Goal: Task Accomplishment & Management: Manage account settings

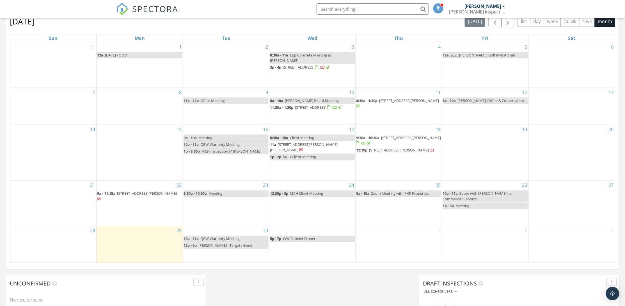
scroll to position [524, 638]
click at [424, 241] on div "2" at bounding box center [399, 244] width 86 height 36
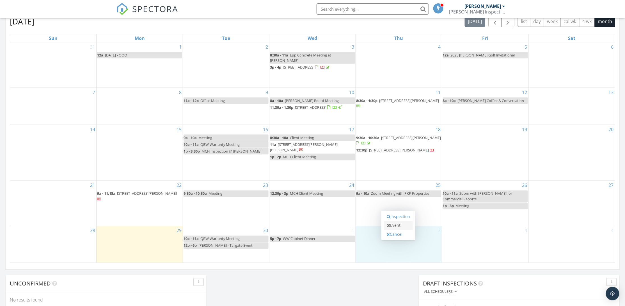
click at [400, 228] on link "Event" at bounding box center [398, 225] width 29 height 9
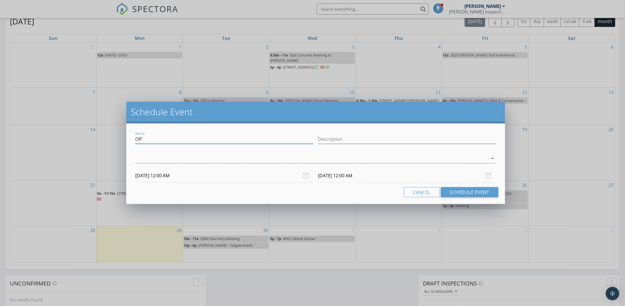
drag, startPoint x: 156, startPoint y: 138, endPoint x: 106, endPoint y: 138, distance: 50.0
click at [106, 138] on div "Schedule Event Name Off Description arrow_drop_down 10/02/2025 12:00 AM 10/03/2…" at bounding box center [312, 153] width 625 height 306
click at [140, 140] on input "CLient Meeting" at bounding box center [224, 138] width 178 height 9
type input "Client Meeting"
click at [148, 157] on div at bounding box center [311, 158] width 353 height 9
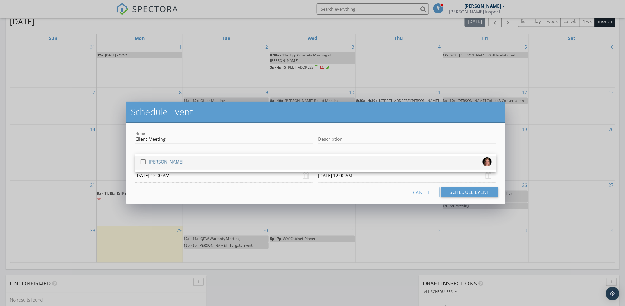
click at [145, 164] on div at bounding box center [143, 162] width 10 height 10
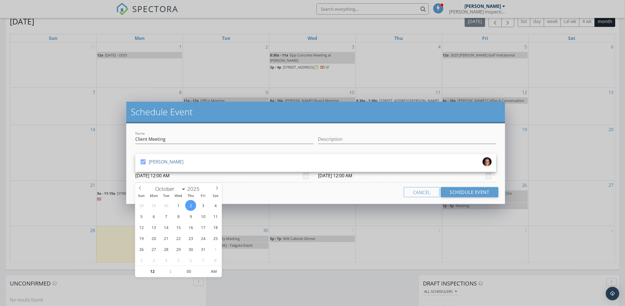
click at [148, 176] on input "10/02/2025 12:00 AM" at bounding box center [224, 176] width 178 height 14
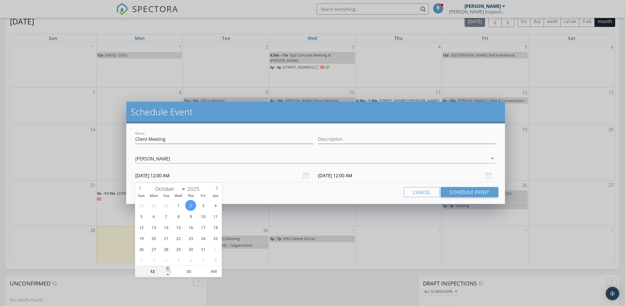
type input "01"
type input "10/02/2025 1:00 AM"
click at [167, 268] on span at bounding box center [168, 269] width 4 height 6
type input "10/03/2025 1:00 AM"
type input "02"
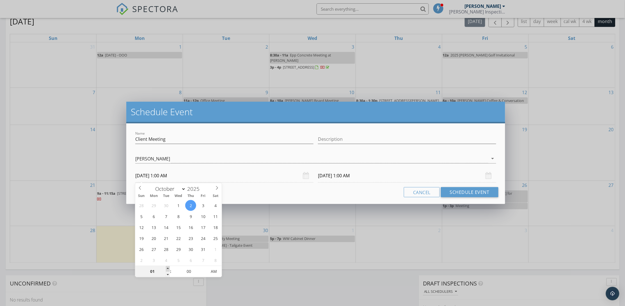
type input "10/02/2025 2:00 AM"
click at [167, 268] on span at bounding box center [168, 269] width 4 height 6
type input "10/03/2025 2:00 AM"
type input "05"
type input "10/02/2025 2:05 AM"
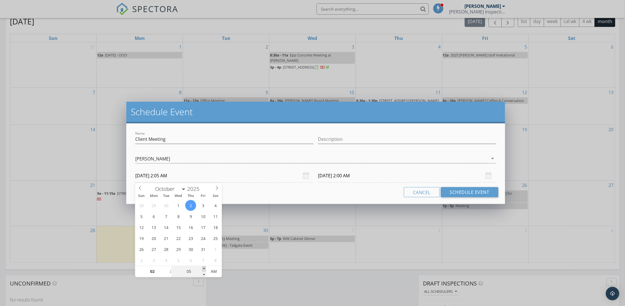
click at [204, 268] on span at bounding box center [204, 269] width 4 height 6
type input "10"
type input "10/02/2025 2:10 AM"
click at [204, 268] on span at bounding box center [204, 269] width 4 height 6
type input "15"
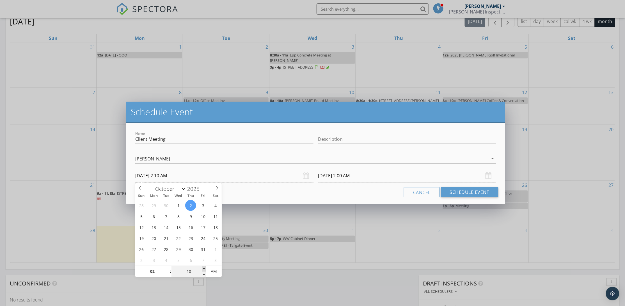
type input "10/02/2025 2:15 AM"
click at [204, 268] on span at bounding box center [204, 269] width 4 height 6
type input "20"
type input "10/02/2025 2:20 AM"
click at [204, 268] on span at bounding box center [204, 269] width 4 height 6
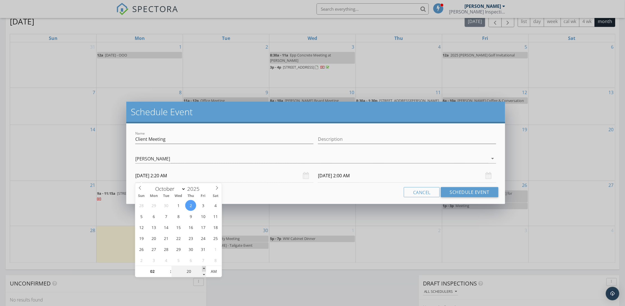
type input "25"
type input "10/02/2025 2:25 AM"
click at [204, 268] on span at bounding box center [204, 269] width 4 height 6
type input "30"
type input "10/02/2025 2:30 AM"
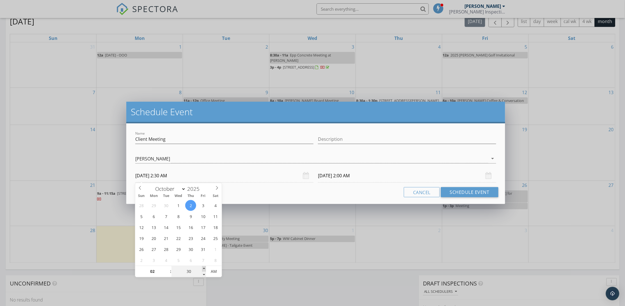
click at [204, 268] on span at bounding box center [204, 269] width 4 height 6
type input "10/03/2025 2:30 AM"
type input "10/02/2025 2:30 PM"
click at [211, 272] on span "AM" at bounding box center [213, 271] width 15 height 11
click at [330, 178] on input "10/03/2025 2:30 PM" at bounding box center [407, 176] width 178 height 14
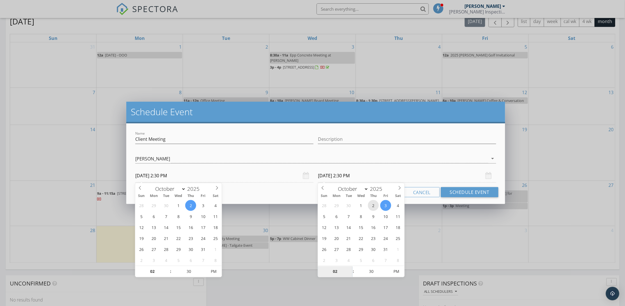
type input "10/02/2025 2:30 PM"
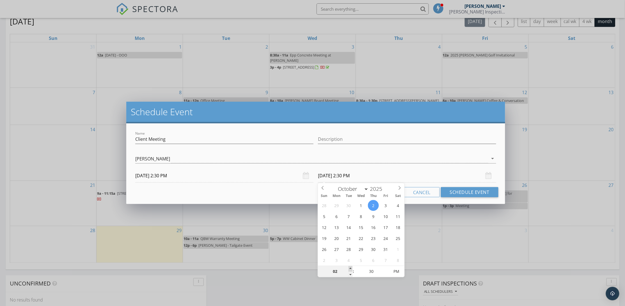
type input "03"
type input "10/02/2025 3:30 PM"
click at [350, 268] on span at bounding box center [351, 269] width 4 height 6
type input "04"
type input "10/02/2025 4:30 PM"
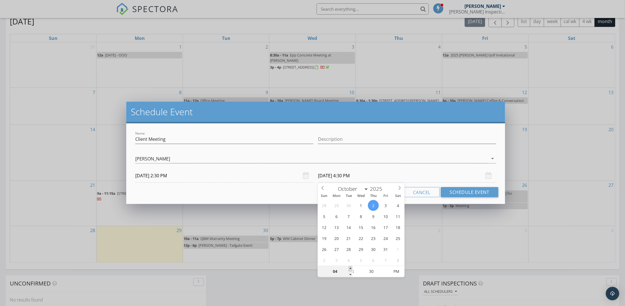
click at [350, 268] on span at bounding box center [351, 269] width 4 height 6
click at [462, 193] on button "Schedule Event" at bounding box center [470, 192] width 58 height 10
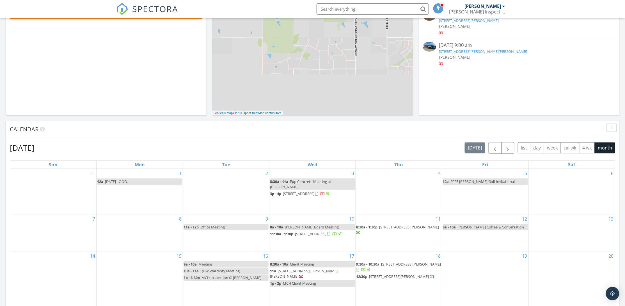
scroll to position [0, 0]
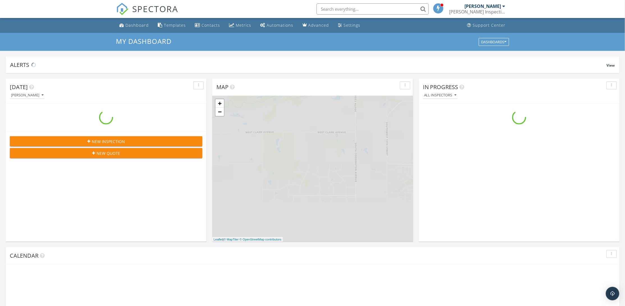
scroll to position [524, 638]
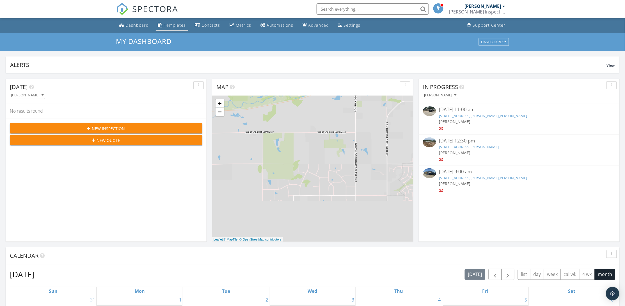
click at [169, 28] on link "Templates" at bounding box center [172, 25] width 33 height 10
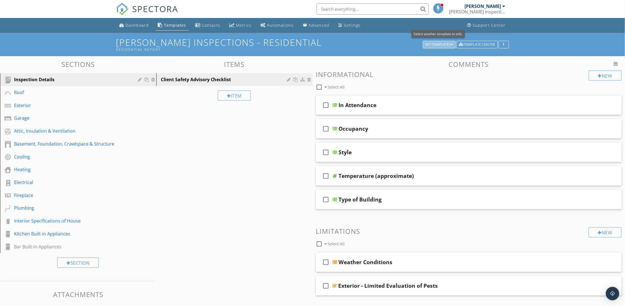
click at [449, 41] on button "My Templates" at bounding box center [439, 45] width 33 height 8
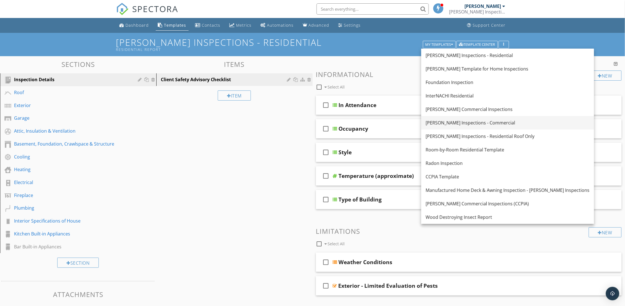
click at [468, 123] on div "Murray Inspections - Commercial" at bounding box center [508, 122] width 164 height 7
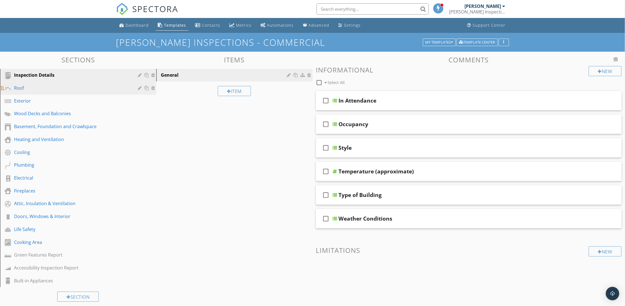
click at [24, 86] on div "Roof" at bounding box center [72, 88] width 116 height 7
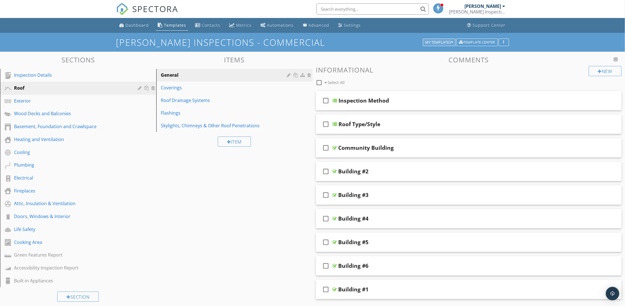
click at [435, 40] on div "My Templates" at bounding box center [440, 42] width 28 height 4
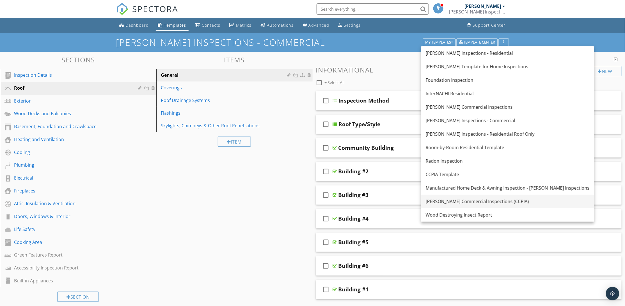
click at [479, 199] on div "Murray Commercial Inspections (CCPIA)" at bounding box center [508, 201] width 164 height 7
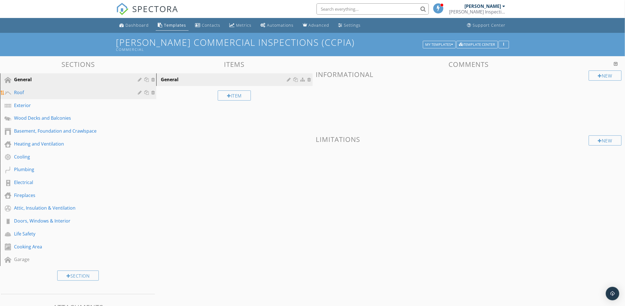
click at [41, 93] on div "Roof" at bounding box center [72, 92] width 116 height 7
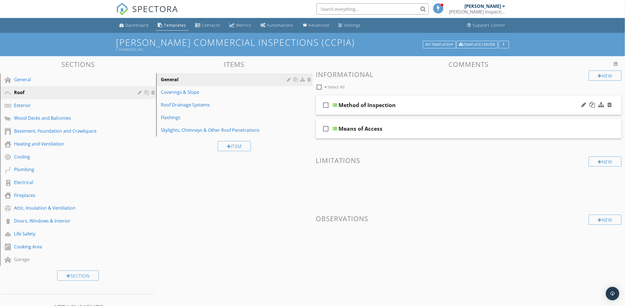
click at [401, 102] on div "Method of Inspection" at bounding box center [449, 105] width 221 height 7
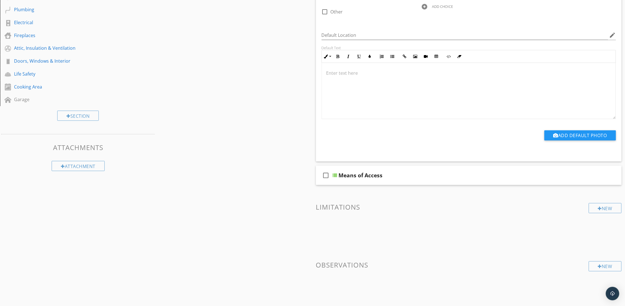
scroll to position [168, 0]
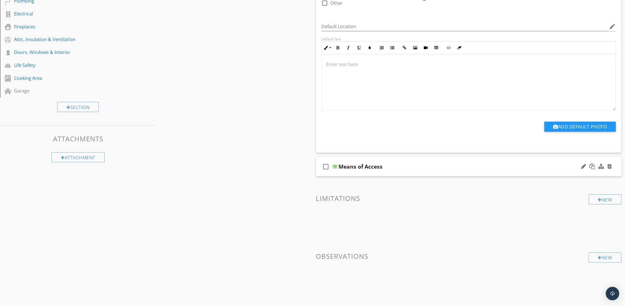
click at [380, 166] on div "Means of Access" at bounding box center [361, 166] width 44 height 7
drag, startPoint x: 277, startPoint y: 209, endPoint x: 323, endPoint y: 195, distance: 48.6
click at [277, 210] on div "Sections General Roof Exterior Wood Decks and Balconies Basement, Foundation an…" at bounding box center [312, 99] width 625 height 423
click at [431, 170] on div "Means of Access" at bounding box center [449, 166] width 221 height 7
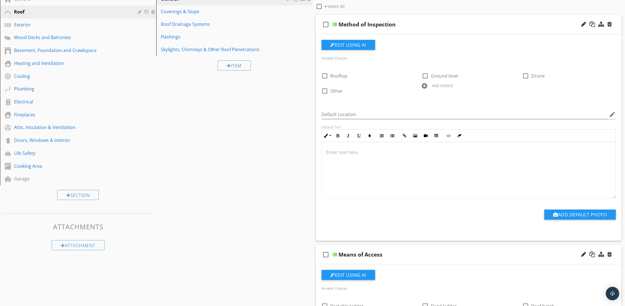
scroll to position [84, 0]
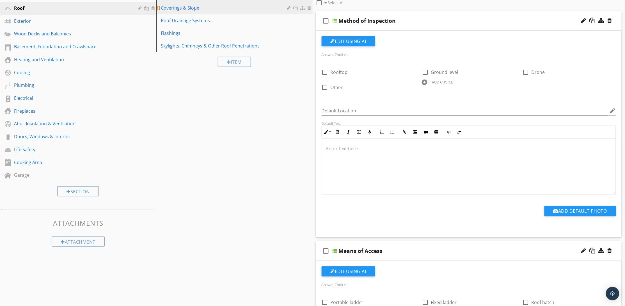
click at [199, 8] on div "Coverings & Slope" at bounding box center [225, 7] width 128 height 7
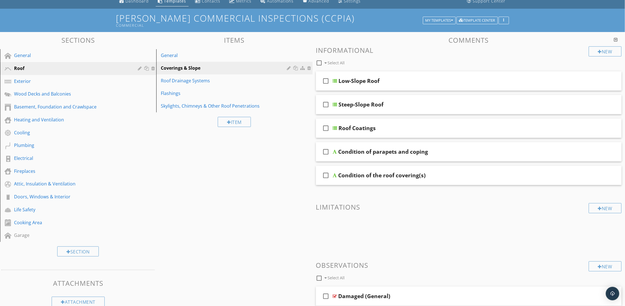
scroll to position [0, 0]
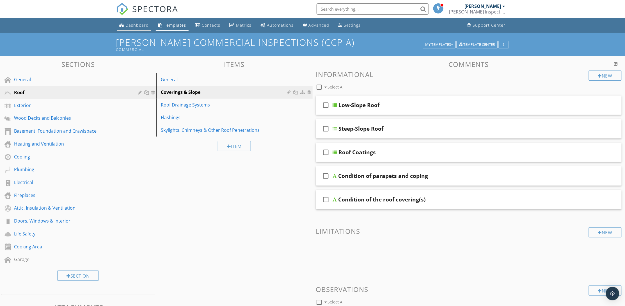
click at [142, 23] on div "Dashboard" at bounding box center [137, 24] width 23 height 5
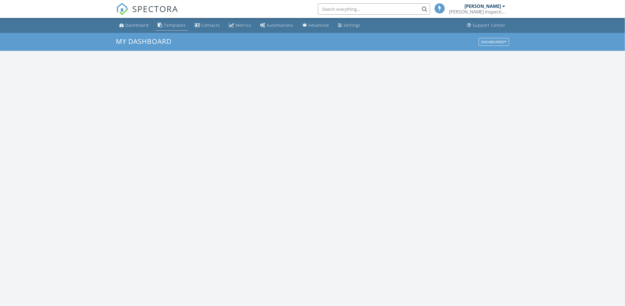
scroll to position [524, 638]
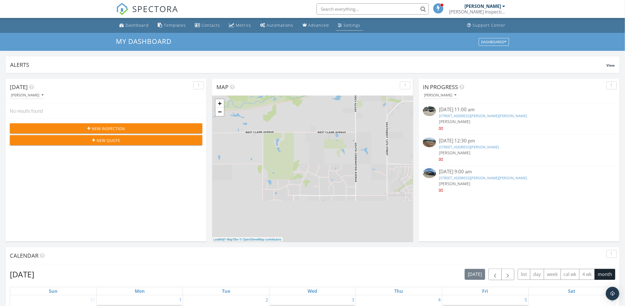
click at [351, 23] on div "Settings" at bounding box center [352, 24] width 17 height 5
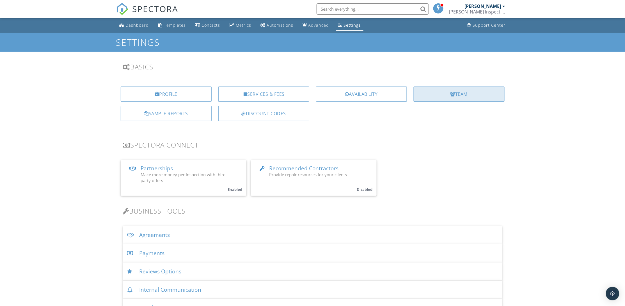
click at [491, 92] on div "Team" at bounding box center [459, 93] width 91 height 15
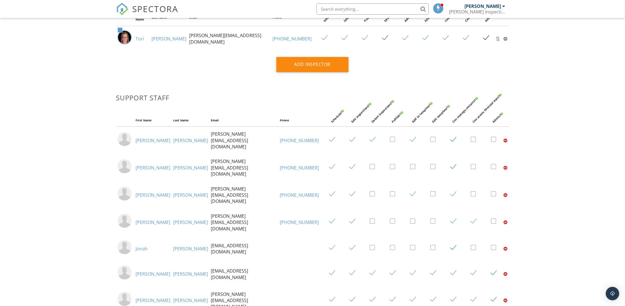
scroll to position [84, 0]
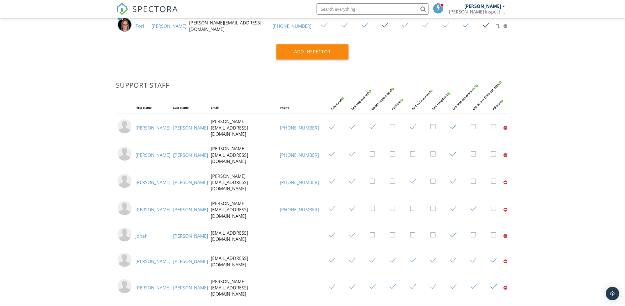
click at [491, 124] on label at bounding box center [496, 127] width 10 height 7
click at [491, 126] on input "checkbox" at bounding box center [493, 128] width 4 height 4
checkbox input "true"
click at [550, 234] on div "Dashboard Templates Contacts Metrics Automations Advanced Settings Support Cent…" at bounding box center [312, 178] width 625 height 488
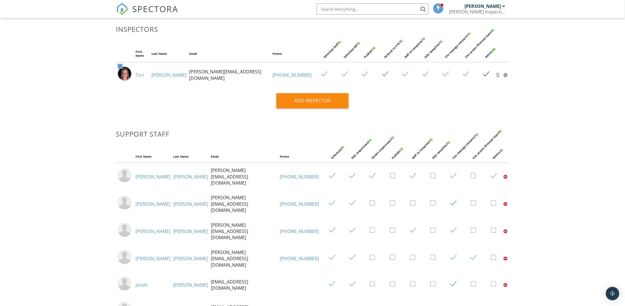
scroll to position [0, 0]
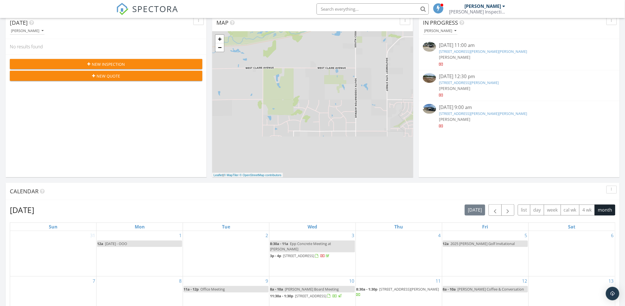
scroll to position [168, 0]
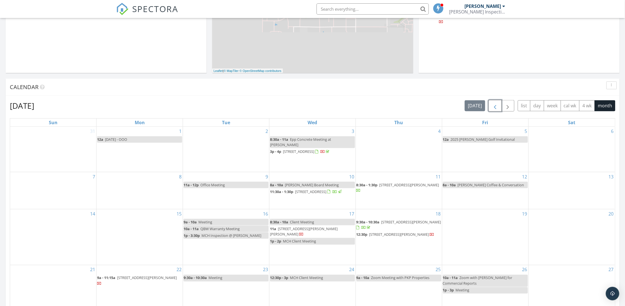
click at [495, 103] on span "button" at bounding box center [495, 105] width 7 height 7
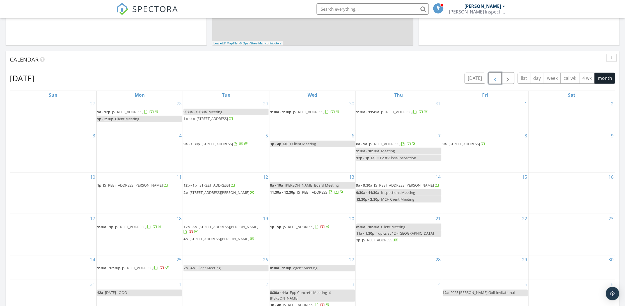
scroll to position [211, 0]
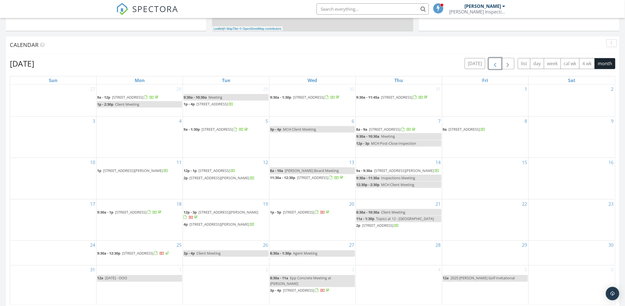
click at [294, 212] on span "501 S 13th St, Omaha 68102" at bounding box center [298, 211] width 31 height 5
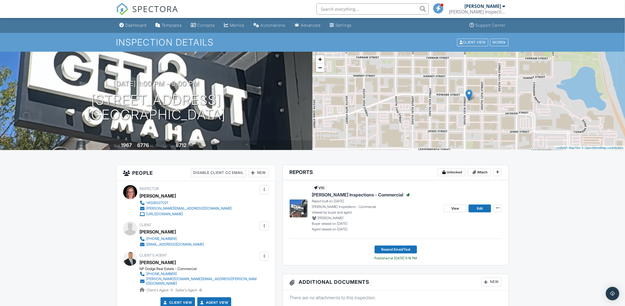
click at [362, 195] on span "[PERSON_NAME] Inspections - Commercial" at bounding box center [358, 194] width 92 height 6
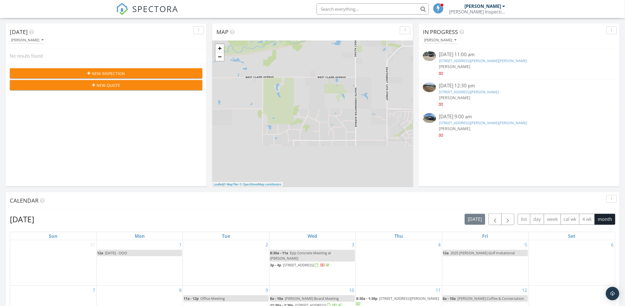
scroll to position [168, 0]
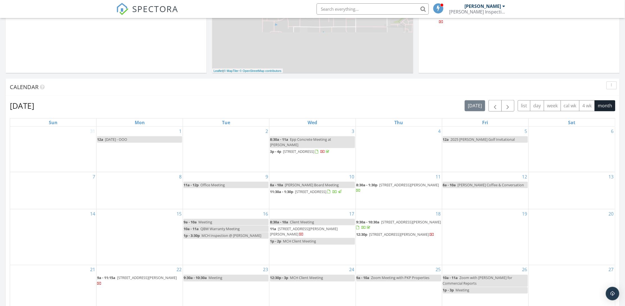
click at [138, 84] on div "Calendar" at bounding box center [308, 87] width 597 height 8
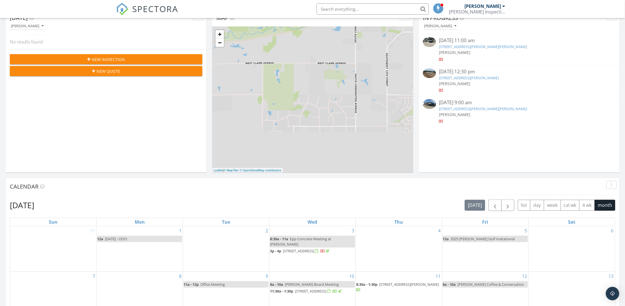
scroll to position [211, 0]
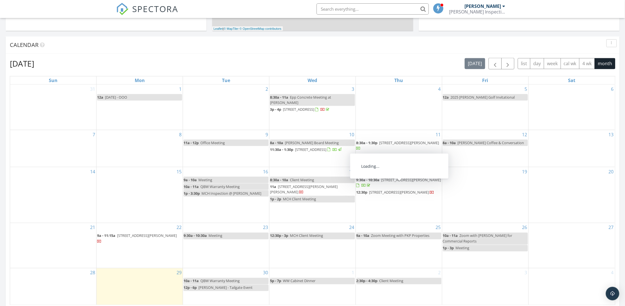
click at [391, 182] on span "16225 Wright Cir, Omaha 68130" at bounding box center [412, 179] width 60 height 5
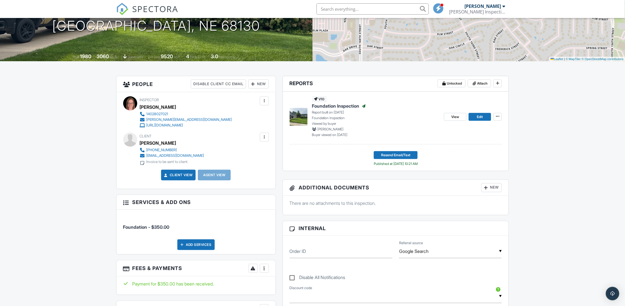
scroll to position [126, 0]
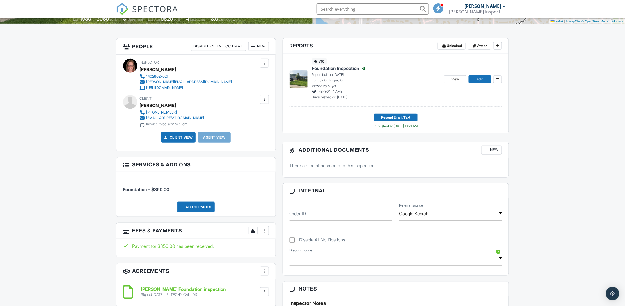
click at [114, 182] on div "People Disable Client CC Email New Client Client's Agent Listing Agent Add Anot…" at bounding box center [196, 223] width 166 height 371
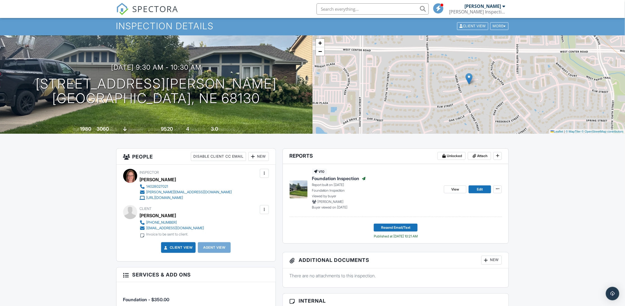
scroll to position [0, 0]
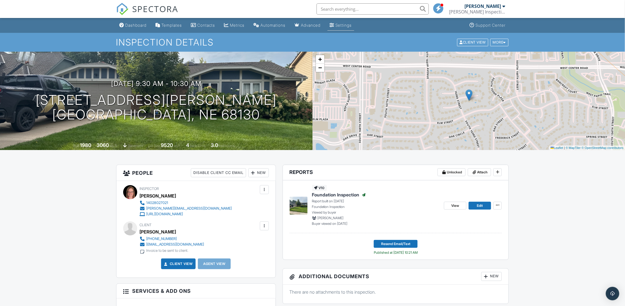
click at [352, 27] on div "Settings" at bounding box center [344, 25] width 16 height 5
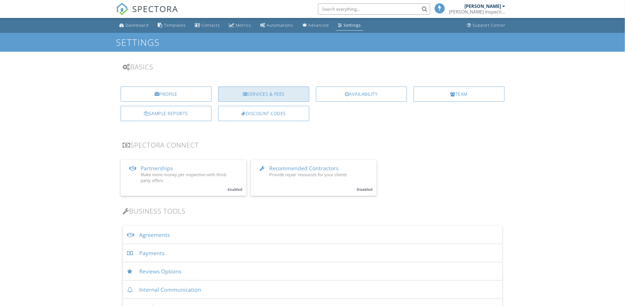
click at [257, 97] on div "Services & Fees" at bounding box center [263, 93] width 91 height 15
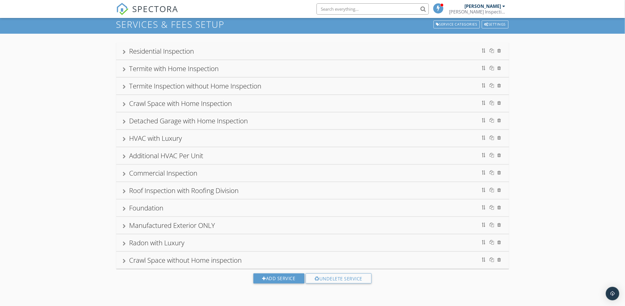
scroll to position [33, 0]
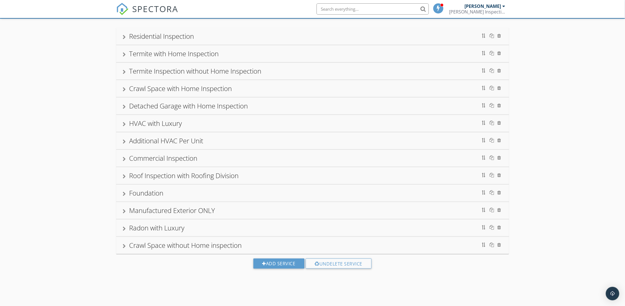
click at [127, 177] on div "Roof Inspection with Roofing Division" at bounding box center [313, 175] width 380 height 10
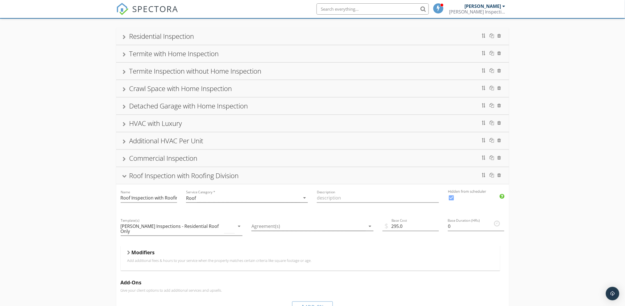
click at [120, 184] on div "Roof Inspection with Roofing Division" at bounding box center [312, 175] width 393 height 17
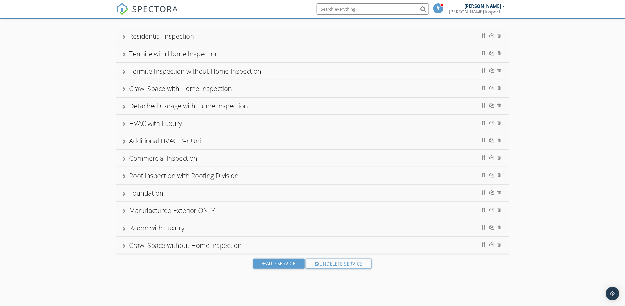
click at [123, 177] on div at bounding box center [124, 176] width 3 height 4
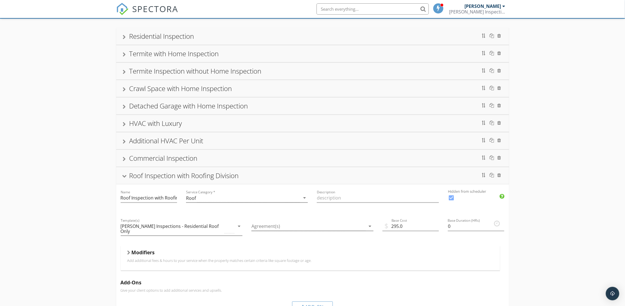
click at [95, 188] on div "Residential Inspection Termite with Home Inspection Termite Inspection without …" at bounding box center [312, 272] width 625 height 506
click at [72, 254] on div "Residential Inspection Termite with Home Inspection Termite Inspection without …" at bounding box center [312, 272] width 625 height 506
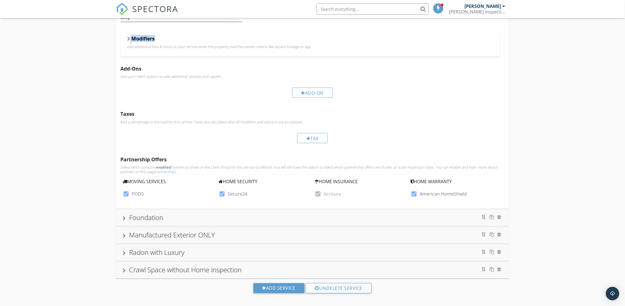
scroll to position [248, 0]
click at [69, 173] on div "Residential Inspection Termite with Home Inspection Termite Inspection without …" at bounding box center [312, 57] width 625 height 506
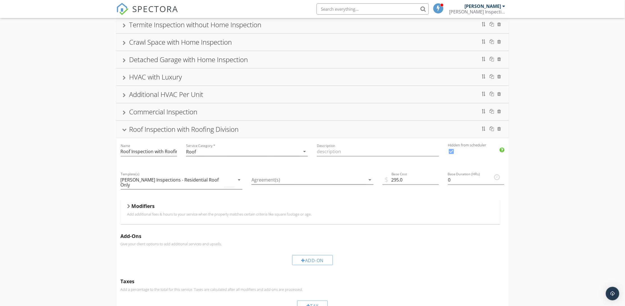
click at [124, 129] on div at bounding box center [124, 130] width 4 height 3
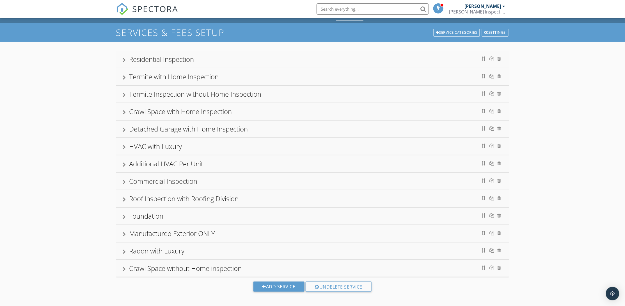
scroll to position [0, 0]
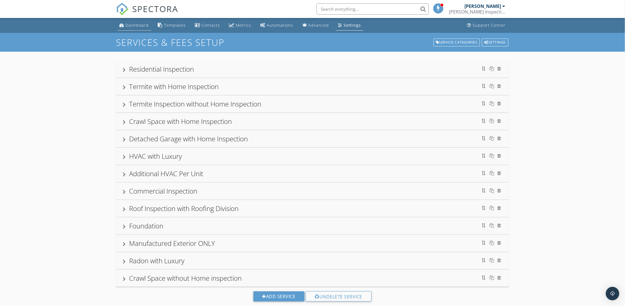
click at [135, 22] on link "Dashboard" at bounding box center [134, 25] width 34 height 10
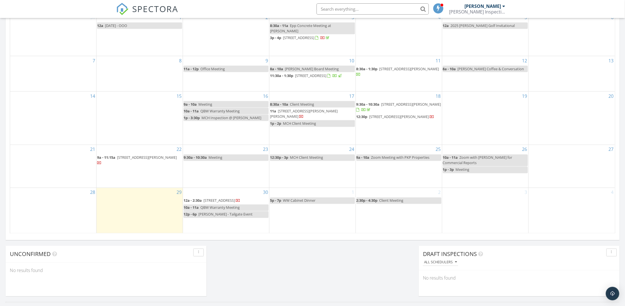
scroll to position [295, 0]
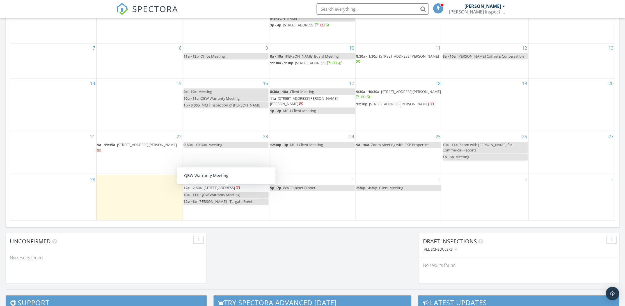
click at [227, 185] on span "9097 F St, Omaha 68127" at bounding box center [219, 187] width 31 height 5
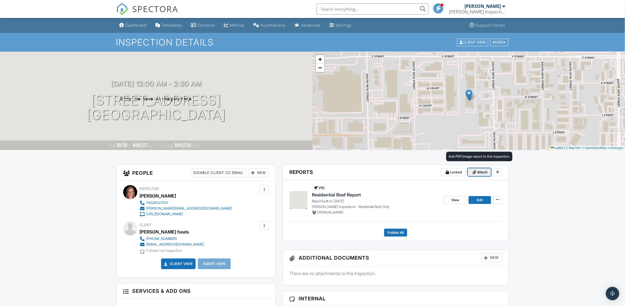
click at [475, 172] on icon at bounding box center [474, 172] width 3 height 4
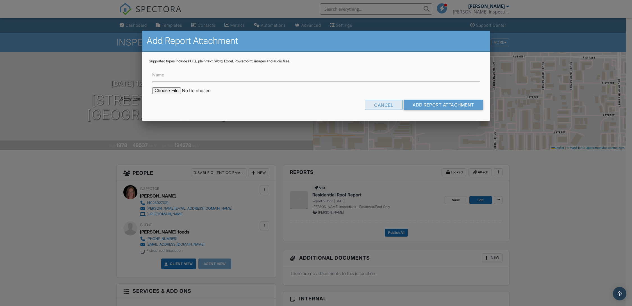
click at [371, 105] on div "Cancel" at bounding box center [384, 105] width 38 height 10
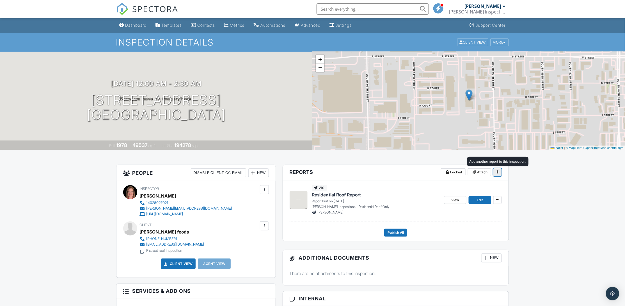
click at [496, 171] on icon at bounding box center [497, 172] width 3 height 4
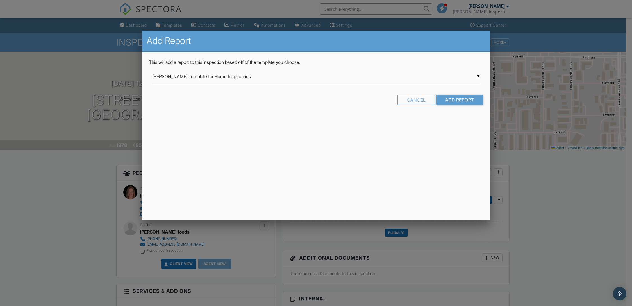
click at [290, 81] on div "▼ Ben Gromicko's Template for Home Inspections Ben Gromicko's Template for Home…" at bounding box center [315, 77] width 327 height 14
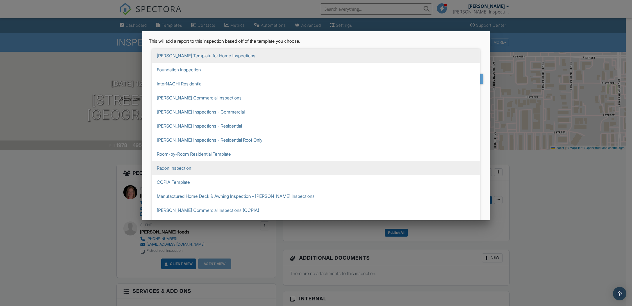
scroll to position [32, 0]
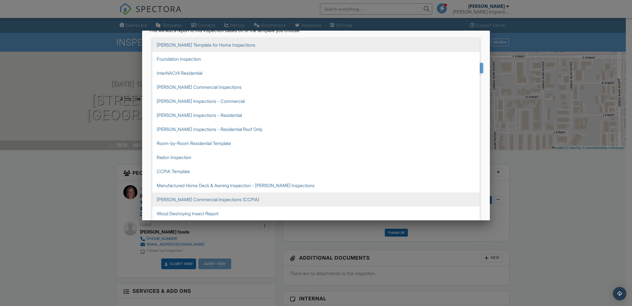
click at [286, 201] on span "[PERSON_NAME] Commercial Inspections (CCPIA)" at bounding box center [315, 199] width 327 height 14
type input "[PERSON_NAME] Commercial Inspections (CCPIA)"
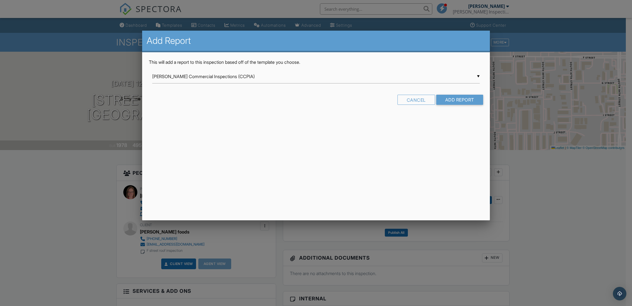
scroll to position [0, 0]
click at [467, 101] on input "Add Report" at bounding box center [459, 100] width 47 height 10
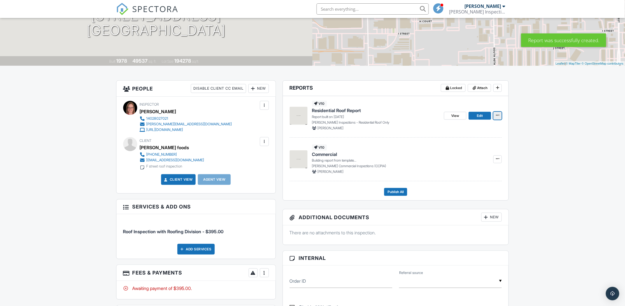
click at [496, 114] on icon at bounding box center [497, 115] width 3 height 4
click at [476, 158] on input "Delete Report" at bounding box center [469, 157] width 57 height 13
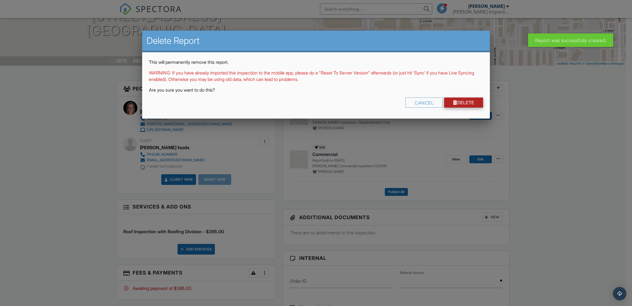
click at [462, 101] on link "Delete" at bounding box center [463, 102] width 39 height 10
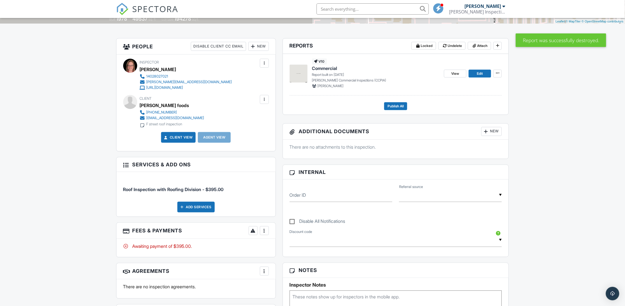
drag, startPoint x: 329, startPoint y: 68, endPoint x: 349, endPoint y: 74, distance: 20.8
click at [329, 68] on span "Commercial" at bounding box center [324, 68] width 25 height 6
